Goal: Task Accomplishment & Management: Use online tool/utility

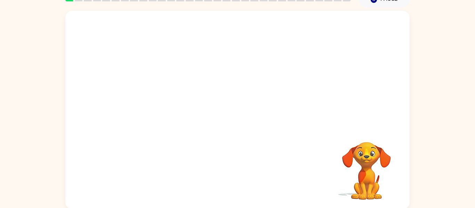
scroll to position [36, 0]
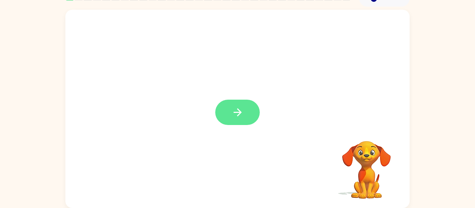
click at [245, 117] on button "button" at bounding box center [237, 112] width 44 height 25
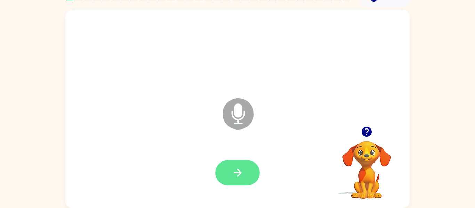
click at [246, 165] on button "button" at bounding box center [237, 172] width 44 height 25
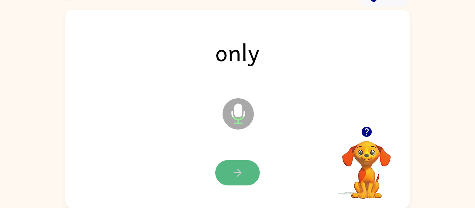
click at [245, 166] on button "button" at bounding box center [237, 172] width 44 height 25
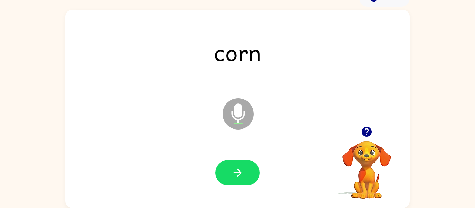
click at [245, 166] on button "button" at bounding box center [237, 172] width 44 height 25
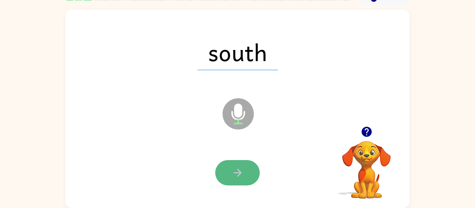
click at [246, 169] on button "button" at bounding box center [237, 172] width 44 height 25
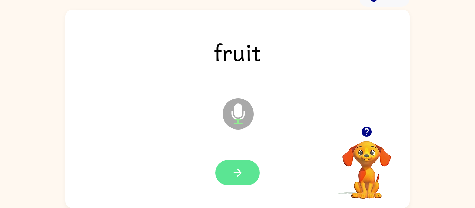
click at [245, 170] on button "button" at bounding box center [237, 172] width 44 height 25
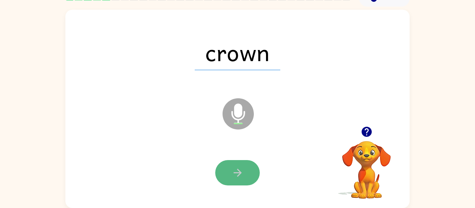
click at [245, 169] on button "button" at bounding box center [237, 172] width 44 height 25
click at [246, 169] on button "button" at bounding box center [237, 172] width 44 height 25
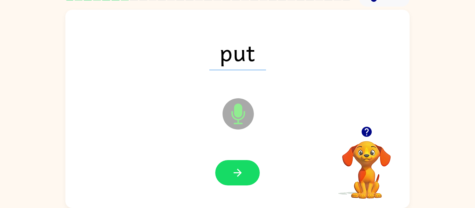
click at [246, 169] on button "button" at bounding box center [237, 172] width 44 height 25
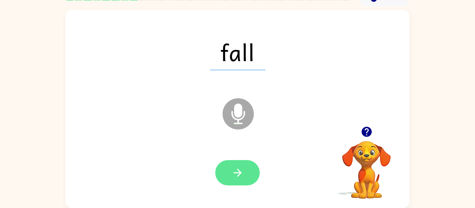
click at [246, 168] on button "button" at bounding box center [237, 172] width 44 height 25
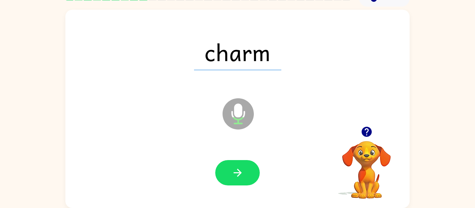
click at [246, 168] on button "button" at bounding box center [237, 172] width 44 height 25
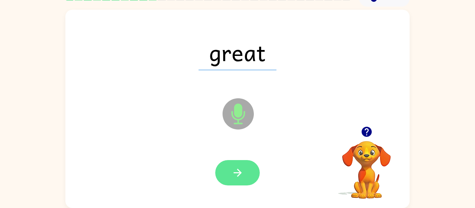
click at [246, 165] on button "button" at bounding box center [237, 172] width 44 height 25
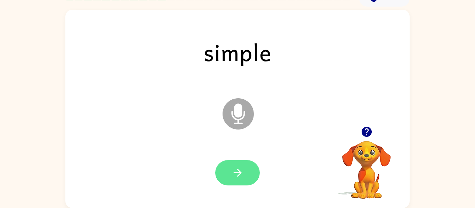
click at [246, 166] on button "button" at bounding box center [237, 172] width 44 height 25
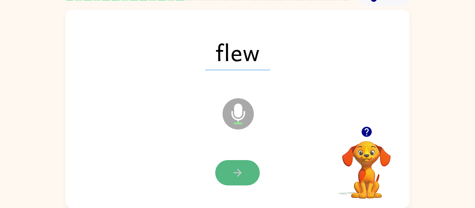
click at [246, 166] on button "button" at bounding box center [237, 172] width 44 height 25
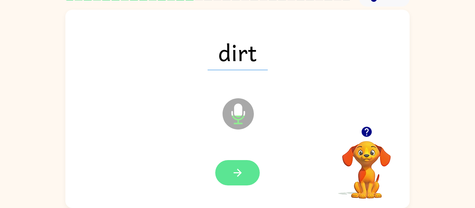
click at [246, 165] on button "button" at bounding box center [237, 172] width 44 height 25
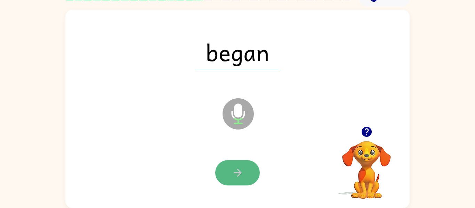
click at [245, 166] on button "button" at bounding box center [237, 172] width 44 height 25
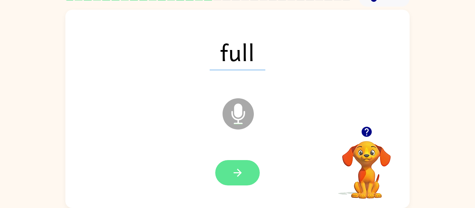
click at [246, 168] on button "button" at bounding box center [237, 172] width 44 height 25
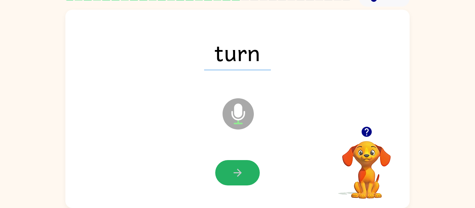
click at [246, 168] on button "button" at bounding box center [237, 172] width 44 height 25
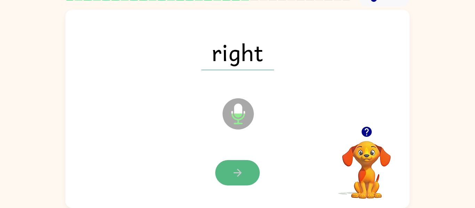
click at [246, 168] on button "button" at bounding box center [237, 172] width 44 height 25
click at [244, 169] on button "button" at bounding box center [237, 172] width 44 height 25
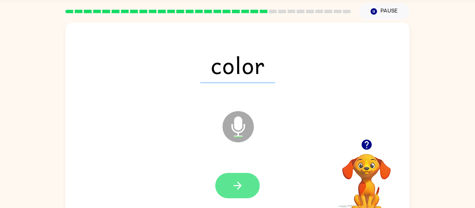
scroll to position [22, 0]
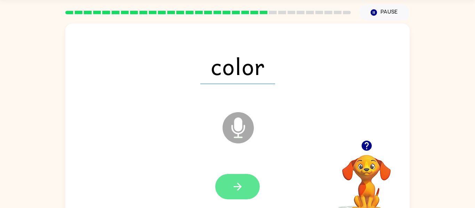
click at [240, 181] on icon "button" at bounding box center [237, 187] width 12 height 12
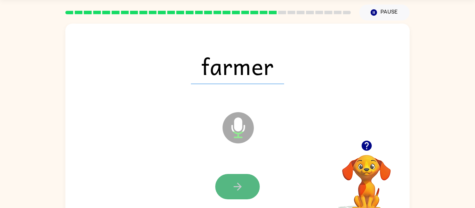
click at [238, 182] on icon "button" at bounding box center [237, 187] width 12 height 12
click at [239, 181] on icon "button" at bounding box center [237, 187] width 12 height 12
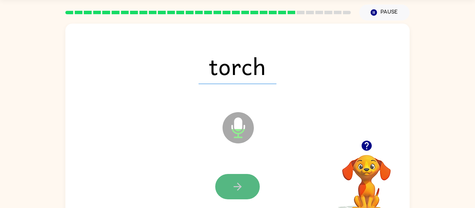
click at [239, 182] on icon "button" at bounding box center [237, 187] width 12 height 12
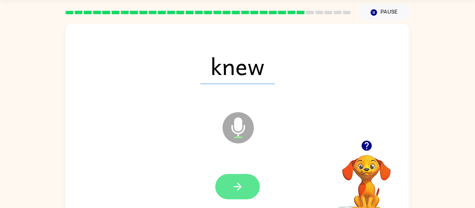
click at [239, 181] on icon "button" at bounding box center [237, 187] width 12 height 12
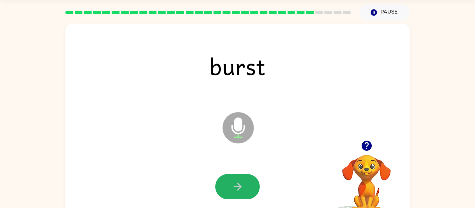
click at [239, 181] on icon "button" at bounding box center [237, 187] width 12 height 12
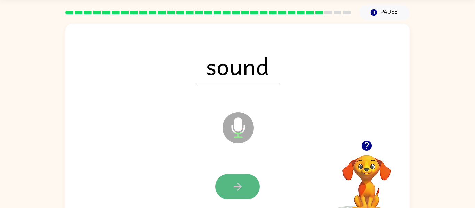
click at [239, 181] on icon "button" at bounding box center [237, 187] width 12 height 12
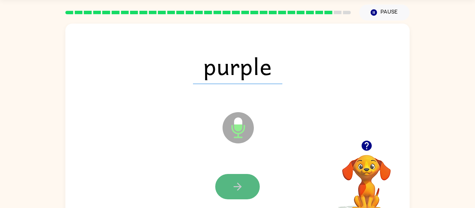
click at [239, 181] on icon "button" at bounding box center [237, 187] width 12 height 12
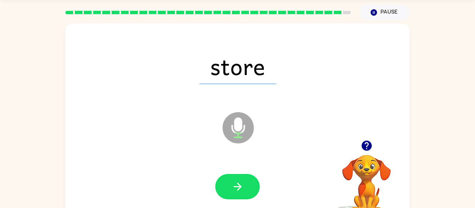
click at [239, 181] on icon "button" at bounding box center [237, 187] width 12 height 12
